Goal: Transaction & Acquisition: Purchase product/service

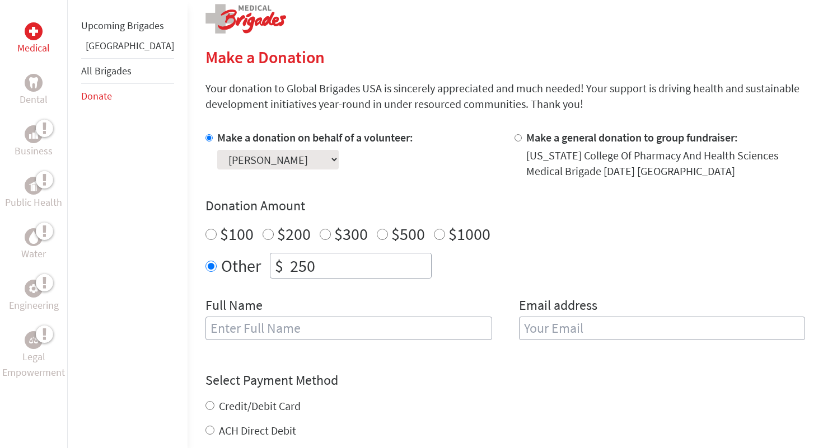
scroll to position [300, 0]
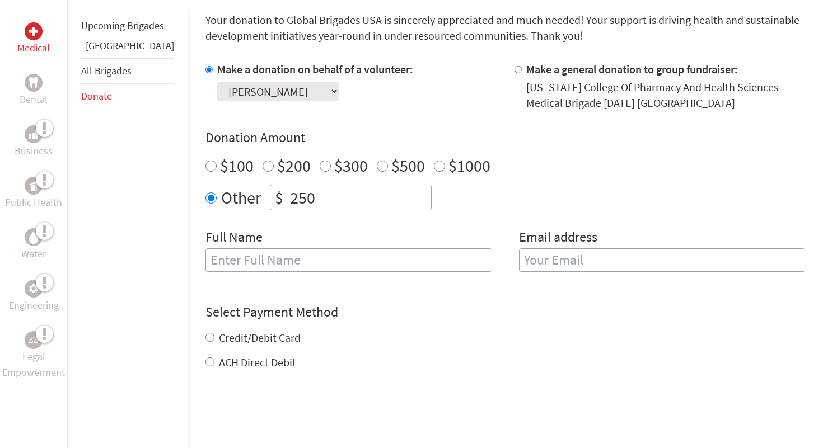
click at [325, 260] on input "text" at bounding box center [348, 261] width 287 height 24
type input "[PERSON_NAME]"
type input "[EMAIL_ADDRESS][DOMAIN_NAME]"
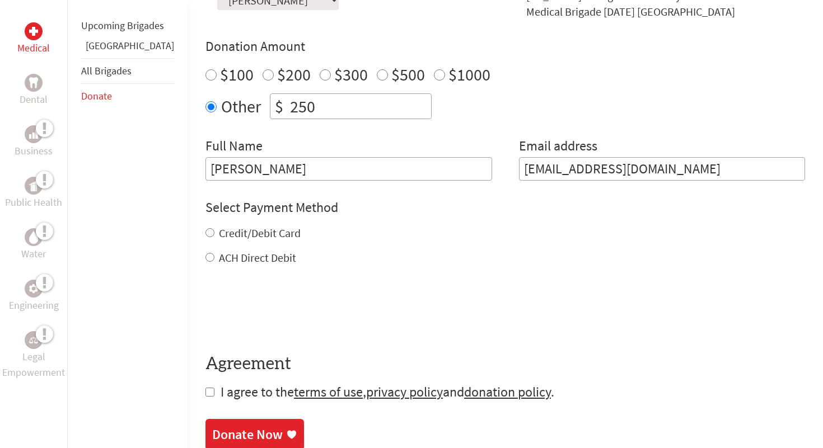
scroll to position [419, 0]
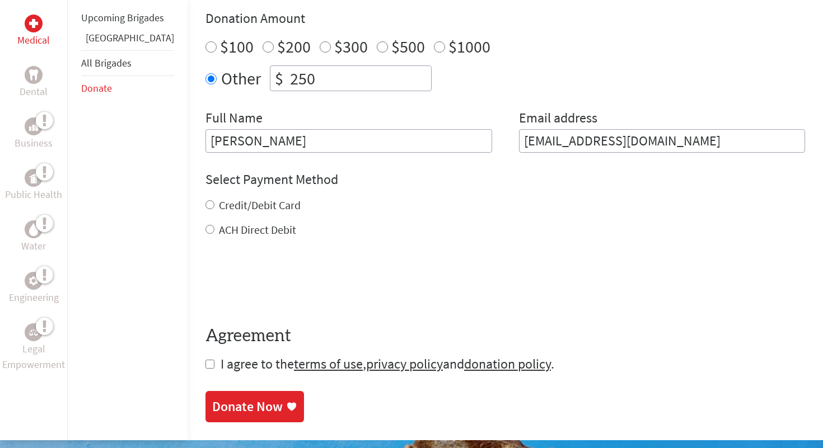
click at [243, 233] on label "ACH Direct Debit" at bounding box center [257, 230] width 77 height 14
click at [214, 233] on input "ACH Direct Debit" at bounding box center [209, 229] width 9 height 9
radio input "true"
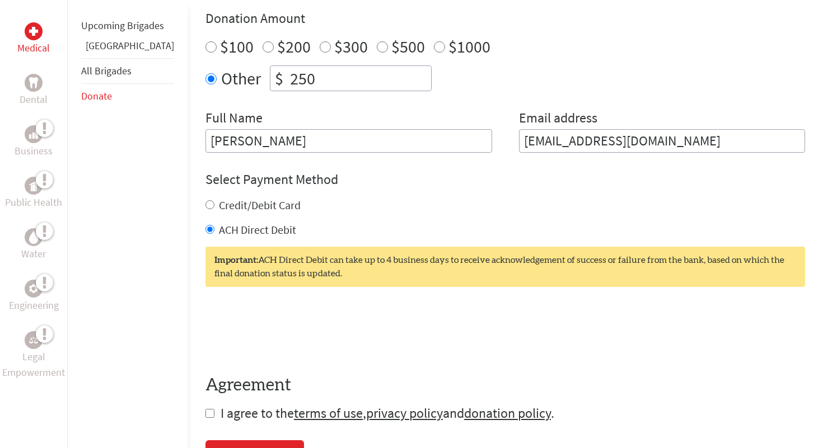
click at [230, 204] on label "Credit/Debit Card" at bounding box center [260, 205] width 82 height 14
click at [214, 204] on input "Credit/Debit Card" at bounding box center [209, 204] width 9 height 9
radio input "true"
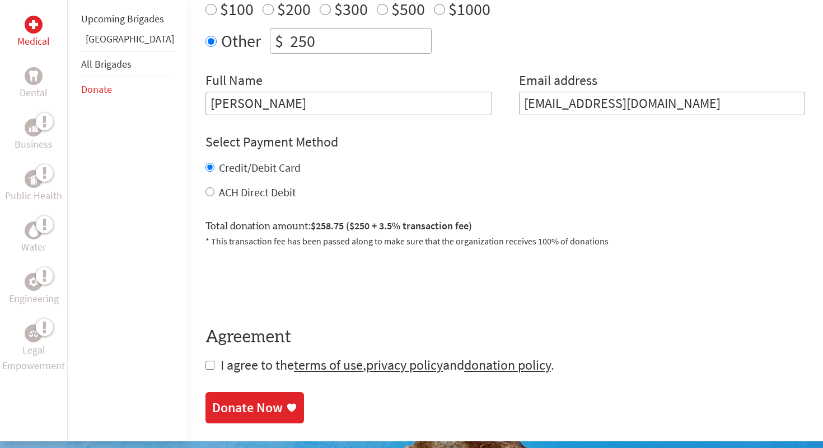
scroll to position [460, 0]
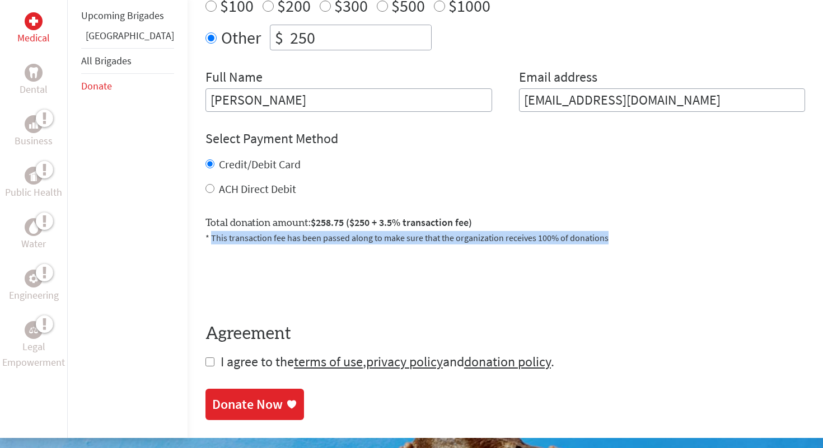
drag, startPoint x: 178, startPoint y: 239, endPoint x: 571, endPoint y: 238, distance: 393.5
click at [571, 238] on p "* This transaction fee has been passed along to make sure that the organization…" at bounding box center [504, 237] width 599 height 13
click at [205, 364] on input "checkbox" at bounding box center [209, 362] width 9 height 9
checkbox input "true"
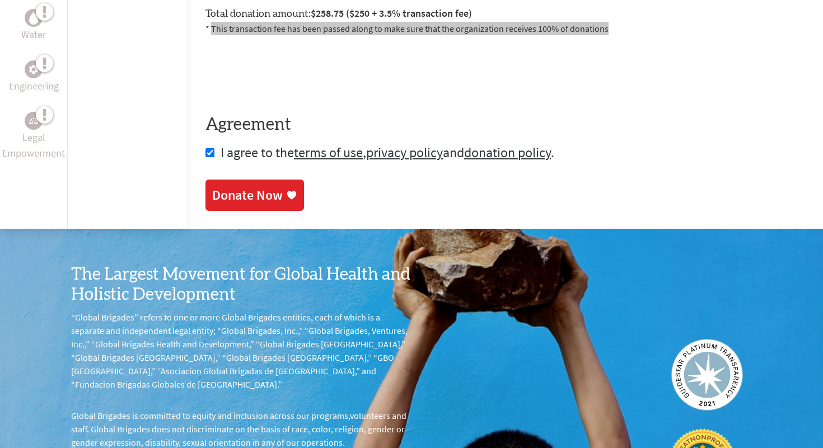
scroll to position [817, 0]
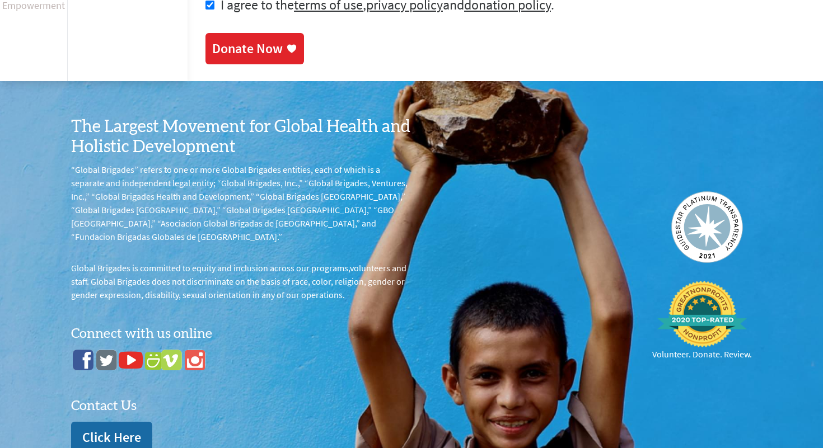
click at [245, 57] on div "Donate Now" at bounding box center [247, 49] width 71 height 18
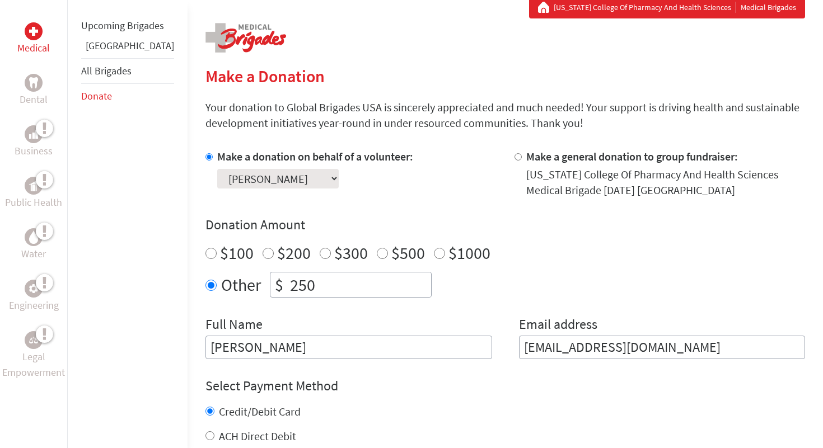
scroll to position [276, 0]
